Goal: Task Accomplishment & Management: Use online tool/utility

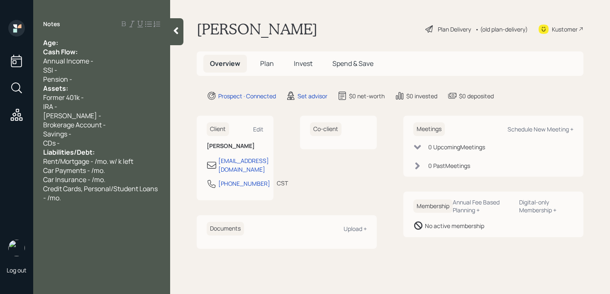
click at [95, 49] on div "Cash Flow:" at bounding box center [101, 51] width 117 height 9
click at [103, 40] on div "Age:" at bounding box center [101, 42] width 117 height 9
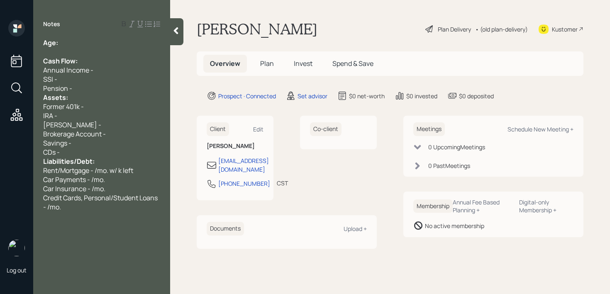
click at [105, 94] on div "Assets:" at bounding box center [101, 97] width 117 height 9
click at [109, 90] on div "Pension -" at bounding box center [101, 88] width 117 height 9
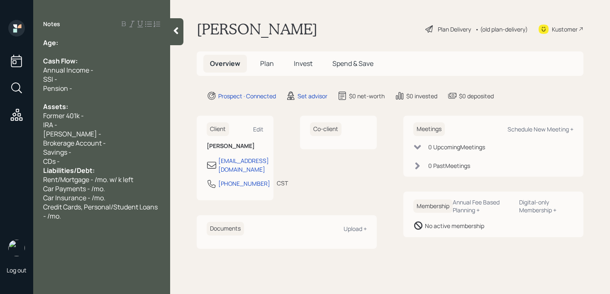
click at [117, 160] on div "CDs -" at bounding box center [101, 161] width 117 height 9
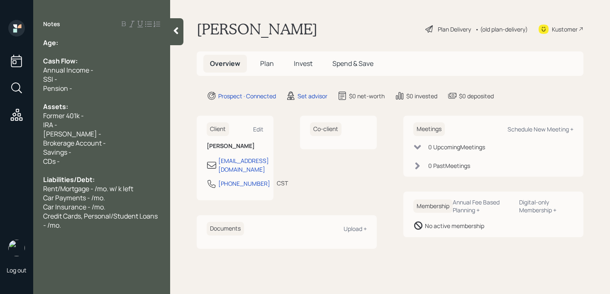
click at [90, 118] on div "Former 401k -" at bounding box center [101, 115] width 117 height 9
click at [126, 78] on div "SSI -" at bounding box center [101, 79] width 117 height 9
click at [123, 119] on div "Former 403(b) - 75k" at bounding box center [101, 115] width 117 height 9
click at [120, 153] on div "Savings -" at bounding box center [101, 152] width 117 height 9
drag, startPoint x: 65, startPoint y: 119, endPoint x: 13, endPoint y: 117, distance: 52.4
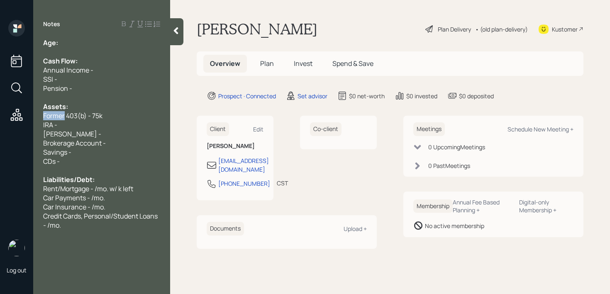
click at [13, 117] on div "Log out Notes Age: Cash Flow: Annual Income - SSI - Pension - Assets: Former 40…" at bounding box center [305, 147] width 610 height 294
click at [79, 153] on div "Savings -" at bounding box center [101, 152] width 117 height 9
drag, startPoint x: 121, startPoint y: 117, endPoint x: 36, endPoint y: 122, distance: 84.9
click at [37, 122] on div "Age: Cash Flow: Annual Income - SSI - Pension - Assets: Current 403(b) - 75k IR…" at bounding box center [101, 134] width 137 height 192
click at [126, 122] on div "IRA -" at bounding box center [101, 124] width 117 height 9
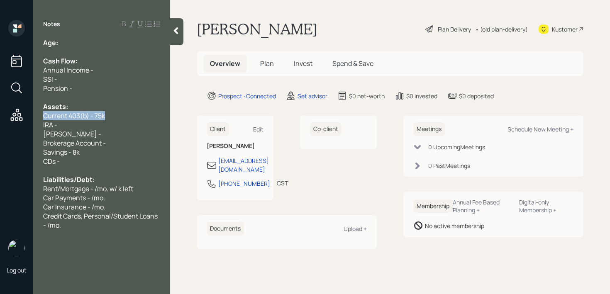
drag, startPoint x: 146, startPoint y: 118, endPoint x: 0, endPoint y: 119, distance: 145.7
click at [0, 118] on div "Log out Notes Age: Cash Flow: Annual Income - SSI - Pension - Assets: Current 4…" at bounding box center [305, 147] width 610 height 294
